Goal: Information Seeking & Learning: Learn about a topic

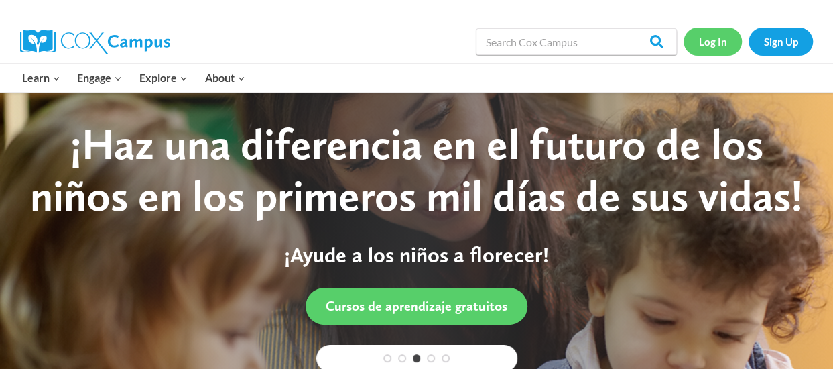
click at [727, 49] on link "Log In" at bounding box center [713, 40] width 58 height 27
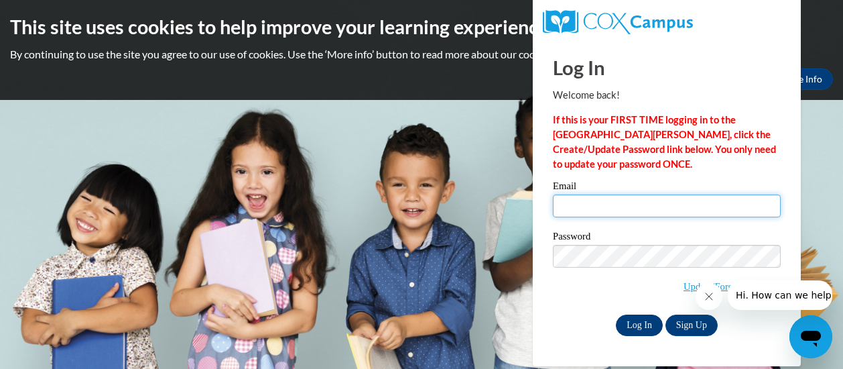
type input "elisacarroll9@gmail.com"
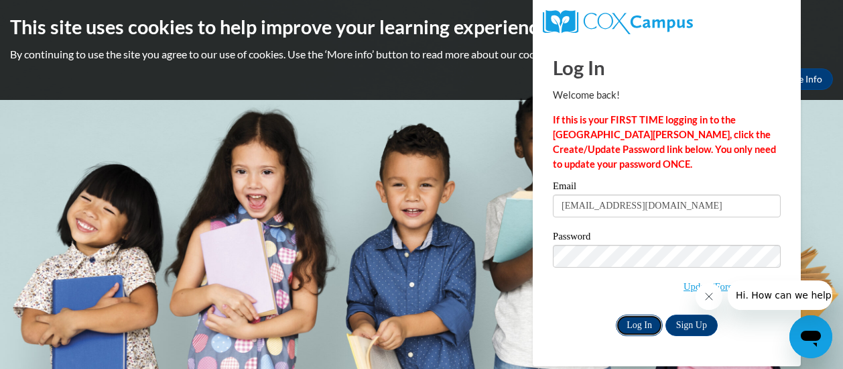
click at [642, 331] on input "Log In" at bounding box center [639, 324] width 47 height 21
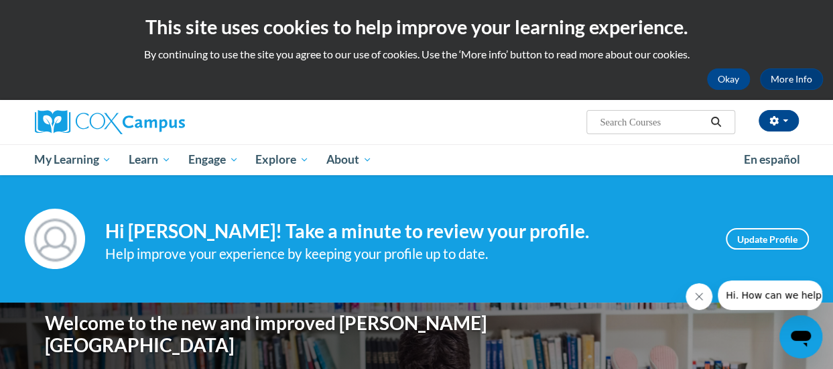
drag, startPoint x: 644, startPoint y: 329, endPoint x: 544, endPoint y: 113, distance: 237.0
click at [544, 113] on div "[PERSON_NAME] ([GEOGRAPHIC_DATA]/New_York UTC-04:00) My Profile Inbox My Transc…" at bounding box center [547, 117] width 523 height 34
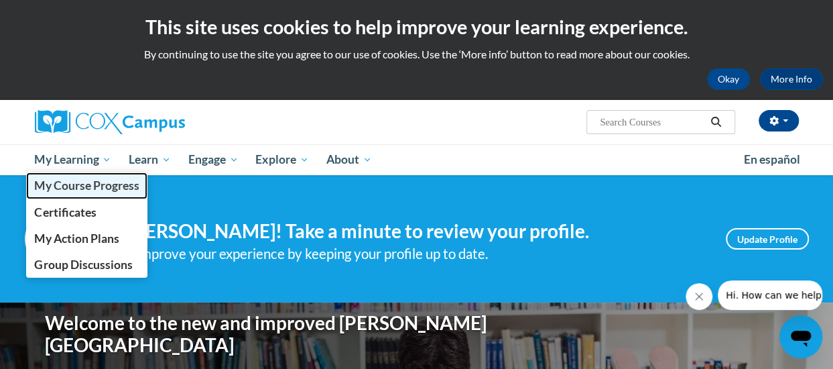
click at [102, 191] on span "My Course Progress" at bounding box center [86, 185] width 105 height 14
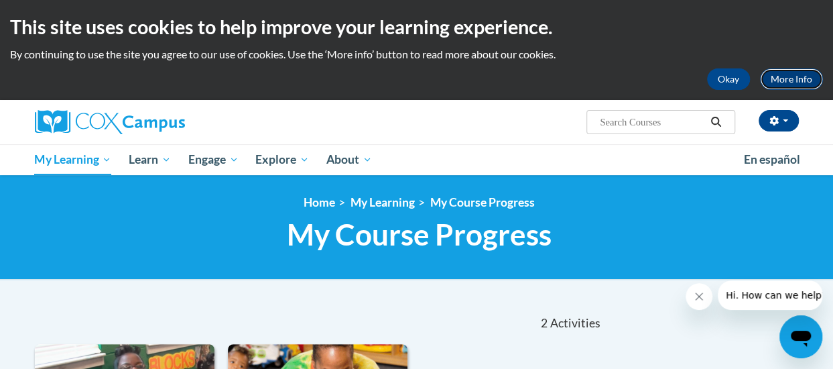
click at [791, 80] on link "More Info" at bounding box center [791, 78] width 63 height 21
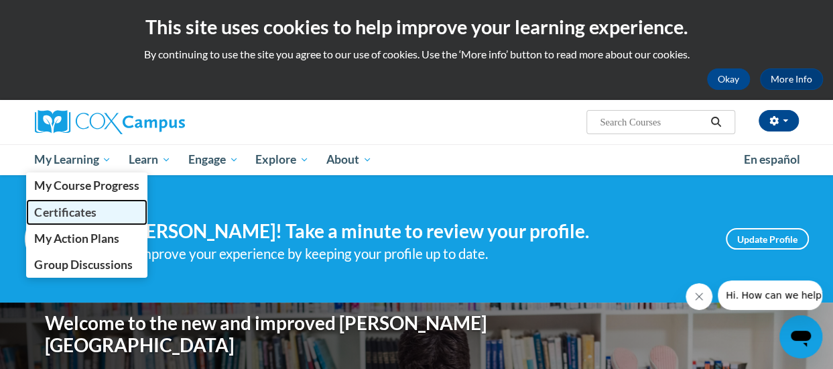
click at [97, 204] on link "Certificates" at bounding box center [87, 212] width 122 height 26
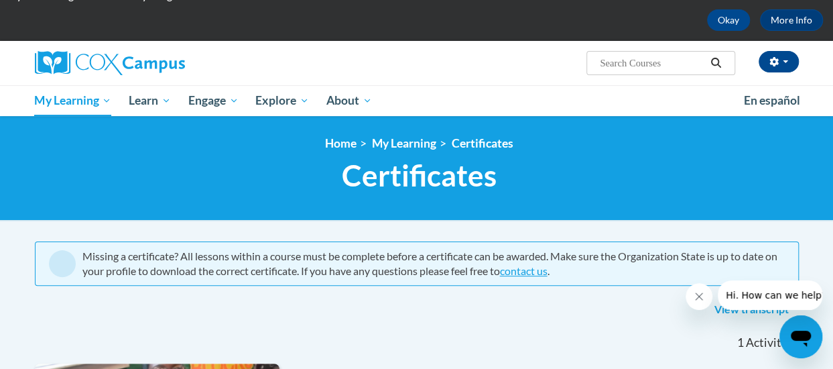
scroll to position [62, 0]
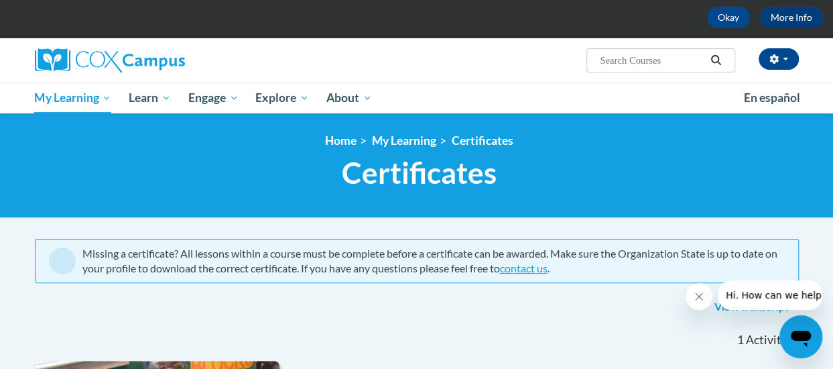
click at [626, 58] on input "Search..." at bounding box center [652, 60] width 107 height 16
type input "hours"
click at [721, 62] on icon "Search" at bounding box center [716, 60] width 12 height 10
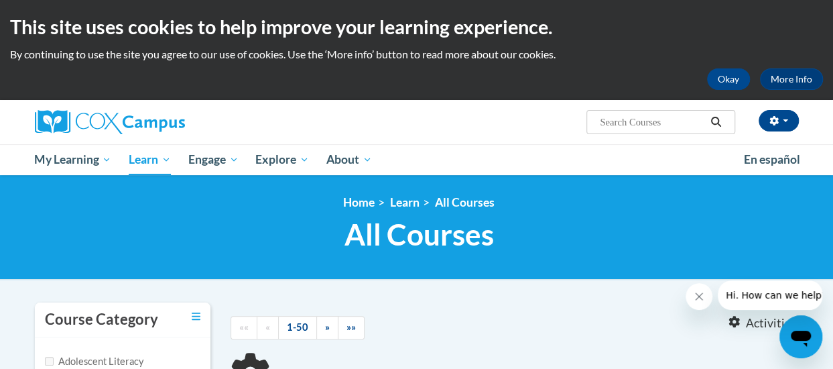
type input "hours"
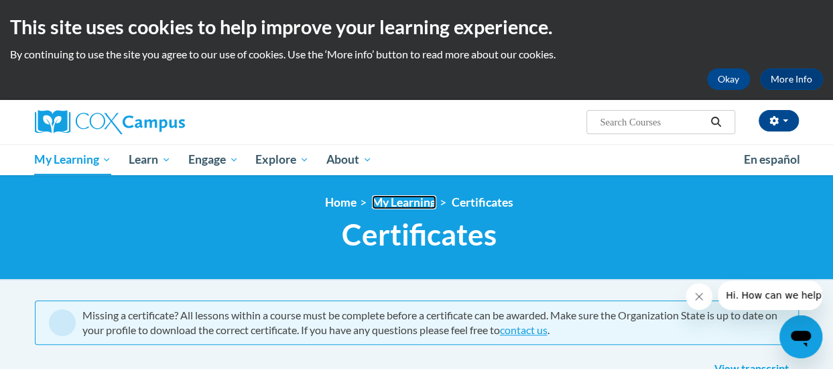
click at [412, 208] on link "My Learning" at bounding box center [404, 202] width 64 height 14
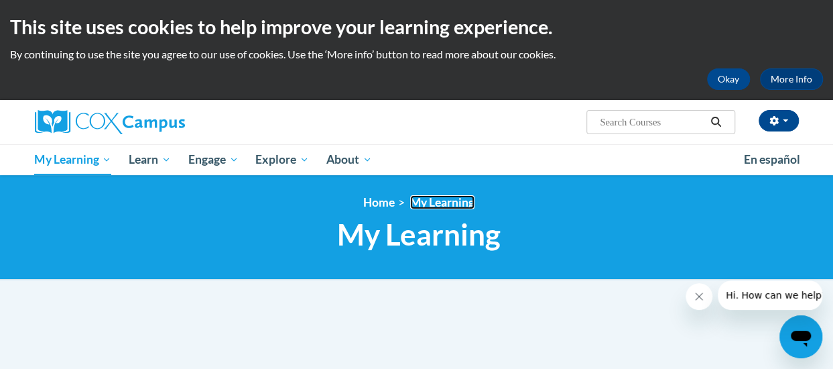
click at [453, 200] on link "My Learning" at bounding box center [442, 202] width 64 height 14
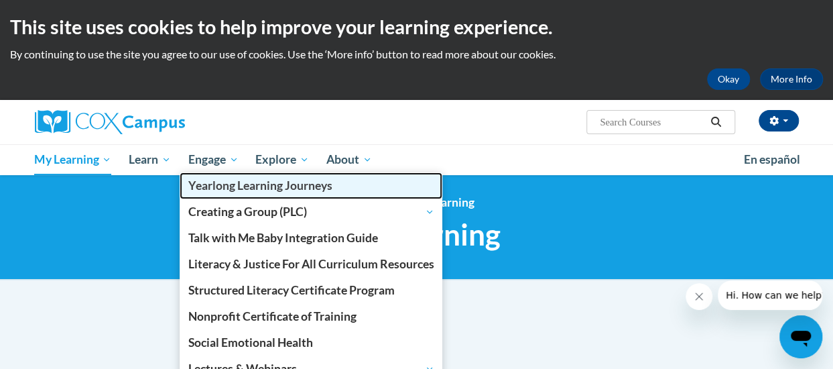
click at [281, 189] on span "Yearlong Learning Journeys" at bounding box center [260, 185] width 144 height 14
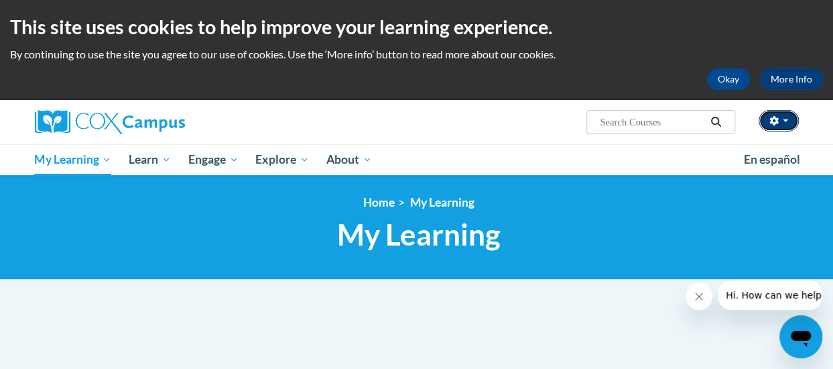
click at [771, 120] on icon "button" at bounding box center [774, 120] width 9 height 9
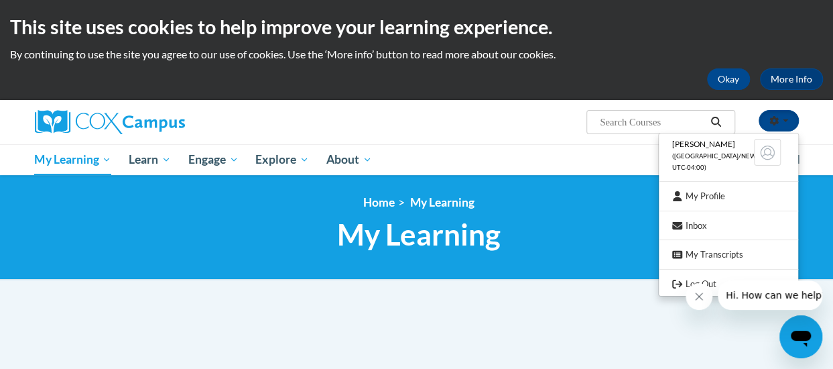
click at [740, 213] on ul "elisa carroll (America/New_York UTC-04:00) My Profile Inbox My Transcripts Log …" at bounding box center [728, 214] width 141 height 163
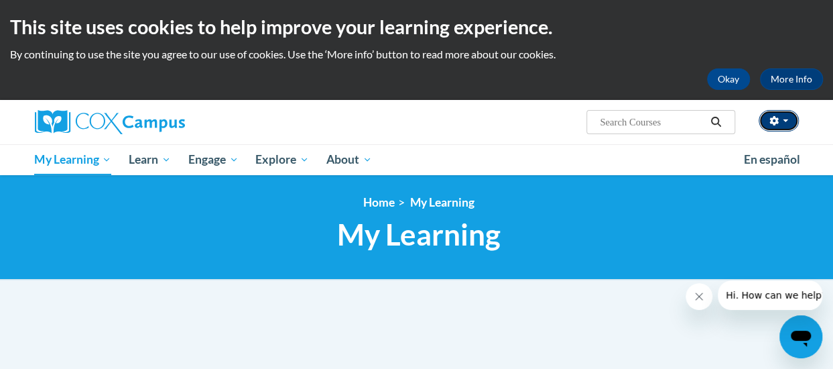
click at [778, 121] on icon "button" at bounding box center [774, 120] width 9 height 9
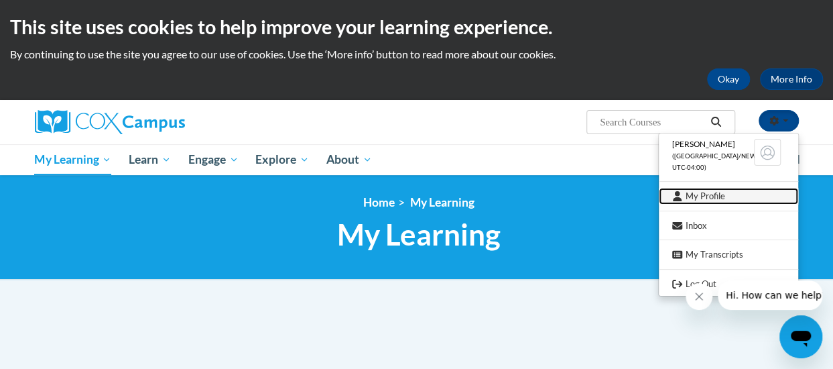
click at [721, 194] on link "My Profile" at bounding box center [728, 196] width 139 height 17
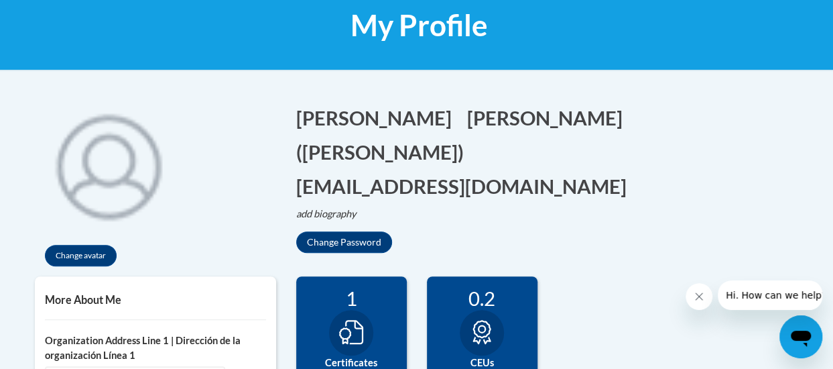
scroll to position [75, 0]
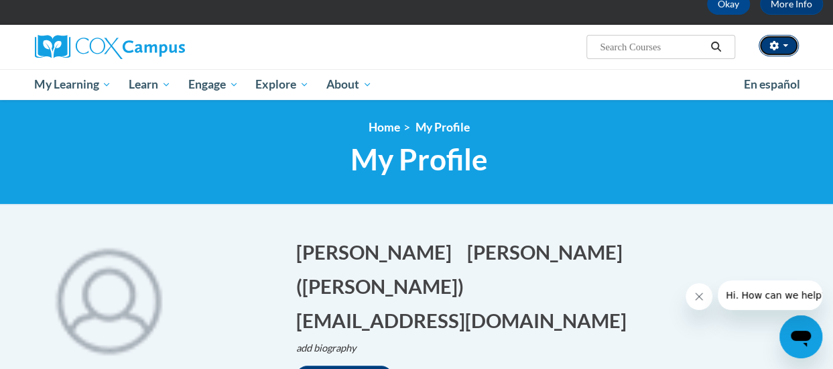
click at [785, 44] on span "button" at bounding box center [785, 45] width 5 height 3
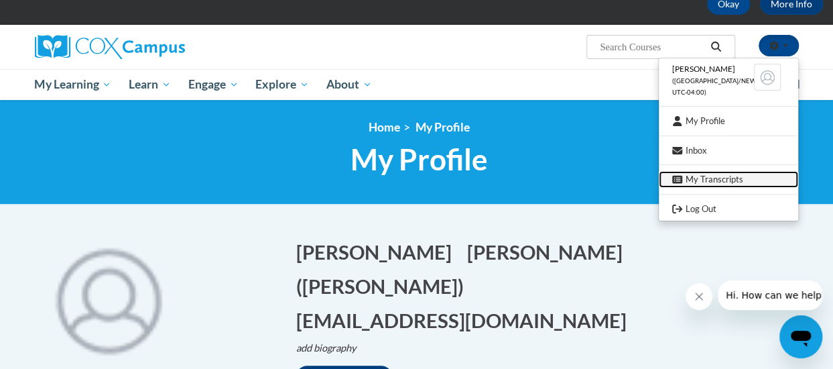
click at [768, 176] on link "My Transcripts" at bounding box center [728, 179] width 139 height 17
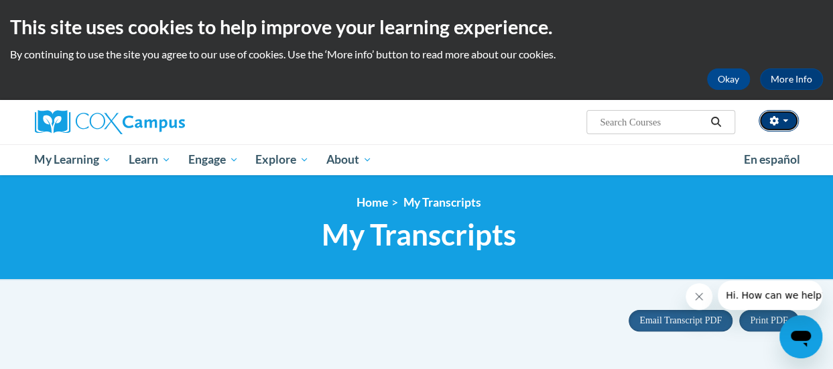
click at [790, 118] on button "button" at bounding box center [779, 120] width 40 height 21
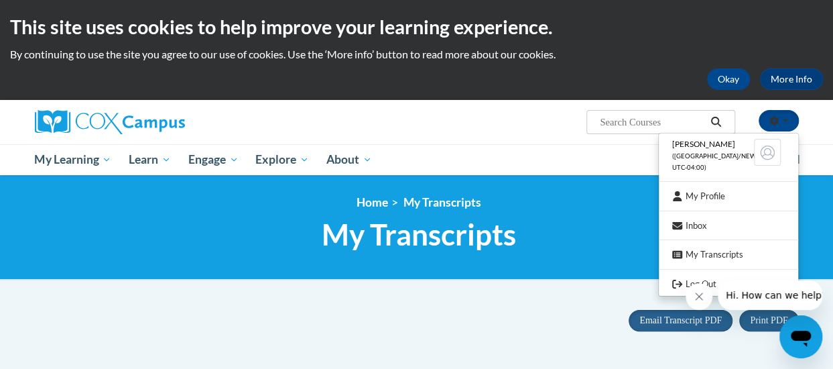
click at [703, 169] on span "([GEOGRAPHIC_DATA]/New_York UTC-04:00)" at bounding box center [724, 161] width 105 height 19
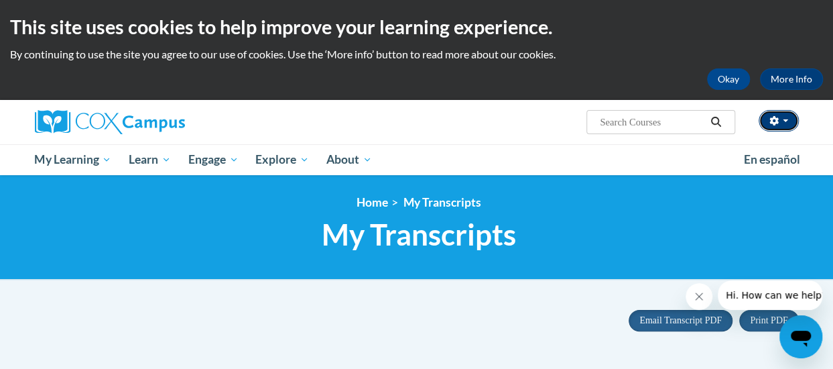
click at [788, 123] on button "button" at bounding box center [779, 120] width 40 height 21
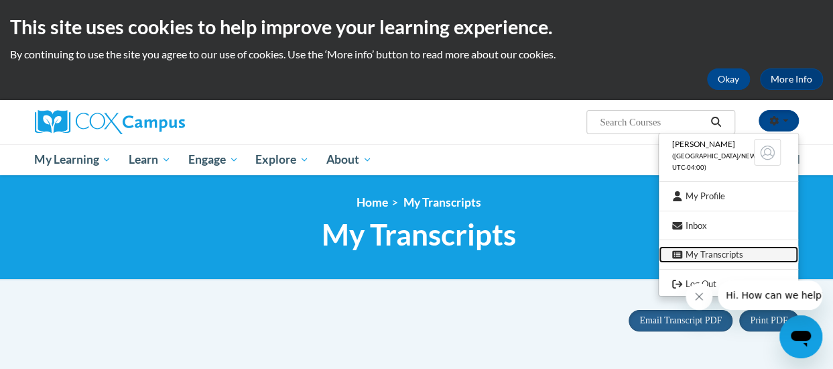
click at [744, 250] on link "My Transcripts" at bounding box center [728, 254] width 139 height 17
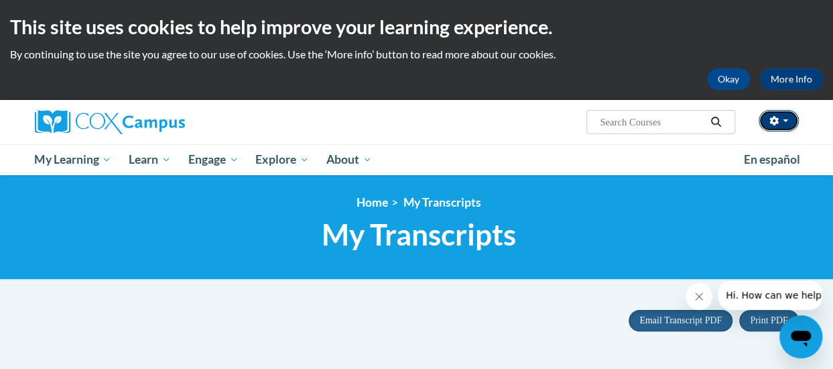
click at [784, 121] on span "button" at bounding box center [785, 120] width 5 height 3
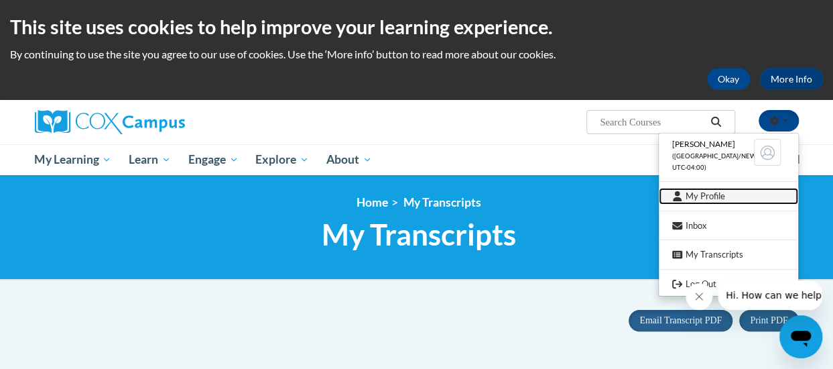
click at [747, 199] on link "My Profile" at bounding box center [728, 196] width 139 height 17
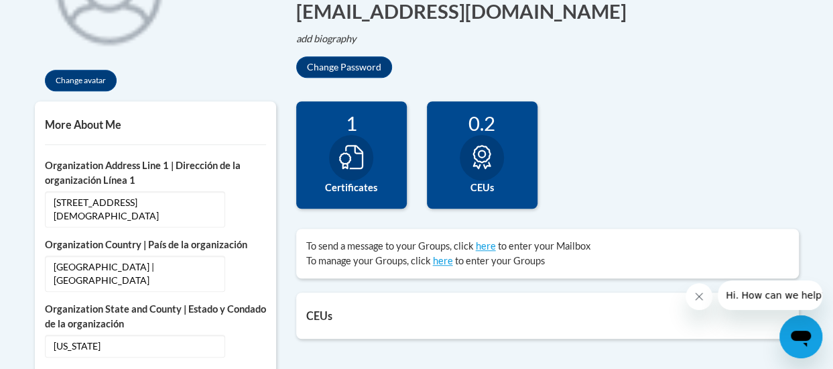
scroll to position [387, 0]
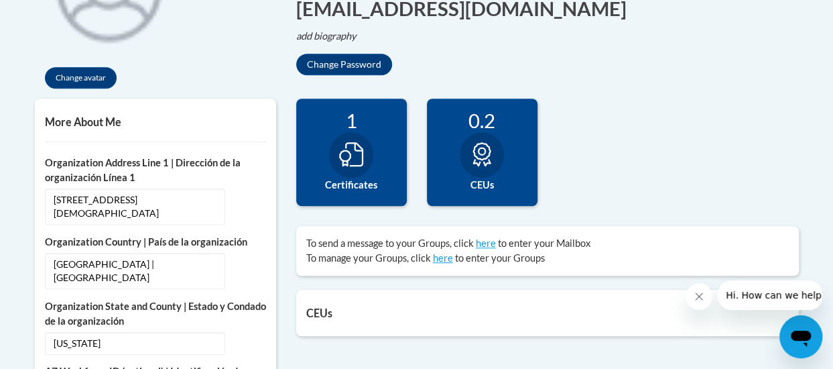
click at [487, 180] on label "CEUs" at bounding box center [482, 185] width 91 height 15
click at [302, 64] on div "Change avatar elisa Edit Screen Name elisa Save carroll Edit Screen Name carrol…" at bounding box center [417, 6] width 784 height 186
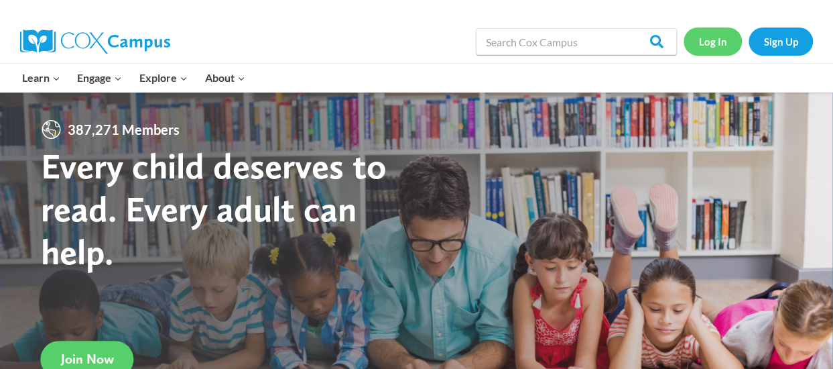
click at [708, 39] on link "Log In" at bounding box center [713, 40] width 58 height 27
